Goal: Task Accomplishment & Management: Use online tool/utility

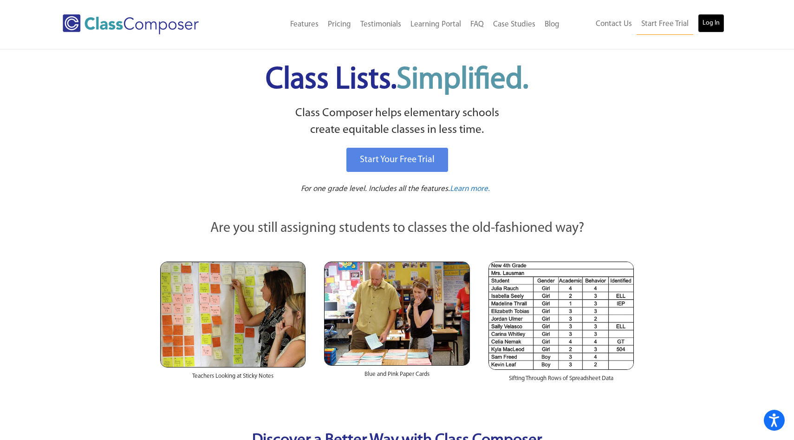
click at [711, 26] on link "Log In" at bounding box center [711, 23] width 26 height 19
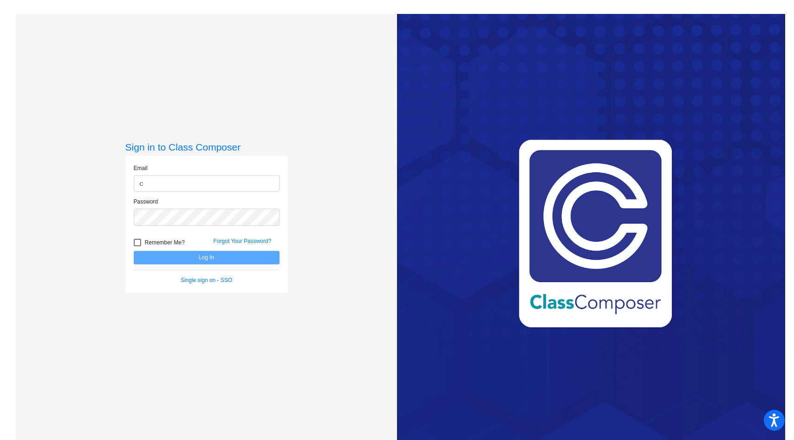
type input "[EMAIL_ADDRESS][DOMAIN_NAME]"
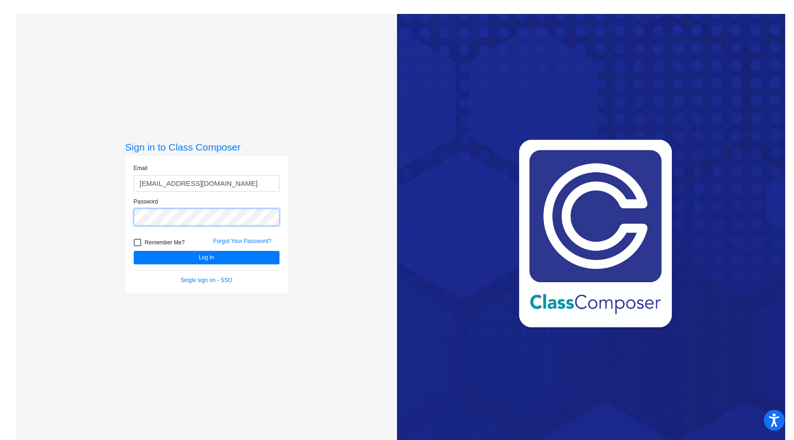
click at [134, 251] on button "Log In" at bounding box center [207, 257] width 146 height 13
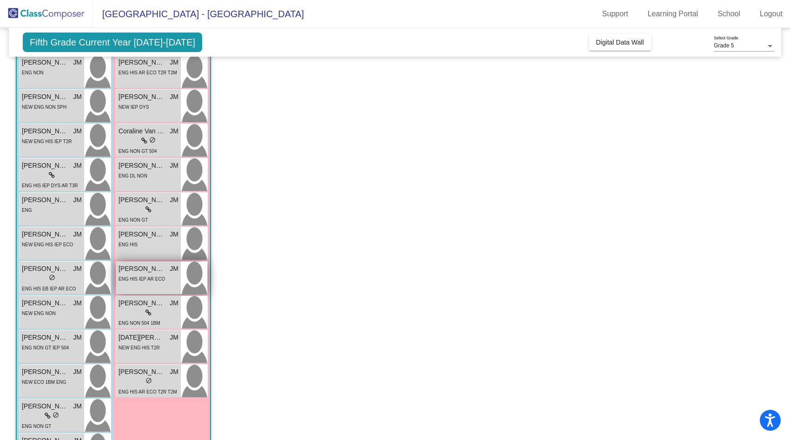
scroll to position [1040, 0]
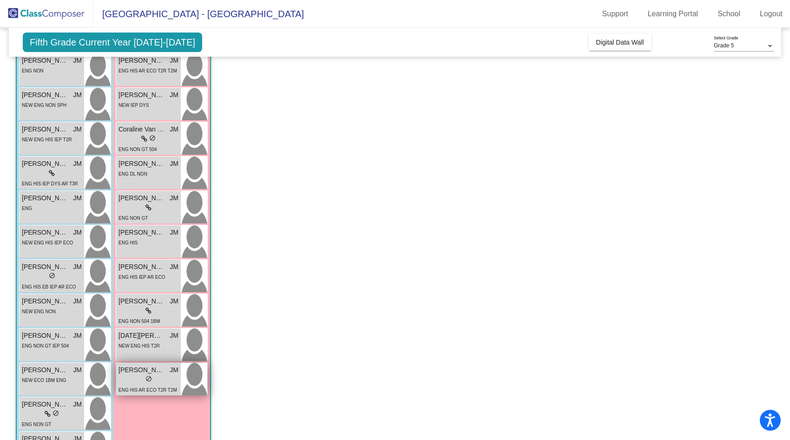
click at [150, 376] on span "do_not_disturb_alt" at bounding box center [148, 378] width 7 height 7
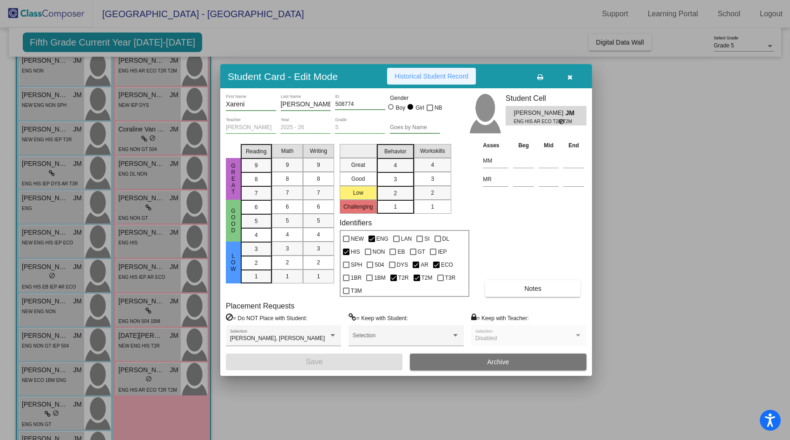
click at [430, 80] on button "Historical Student Record" at bounding box center [431, 76] width 89 height 17
